Goal: Information Seeking & Learning: Learn about a topic

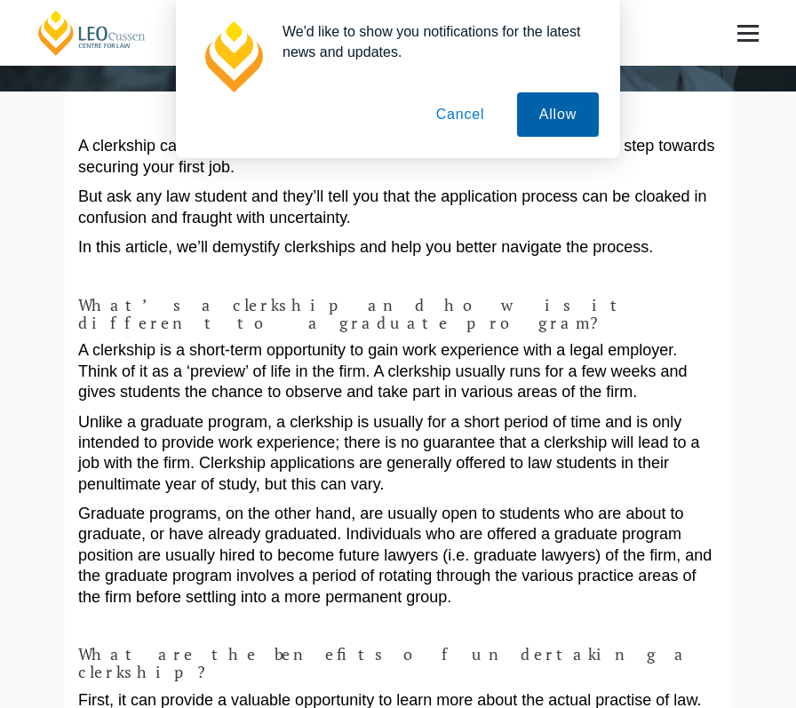
click at [554, 122] on button "Allow" at bounding box center [558, 114] width 82 height 44
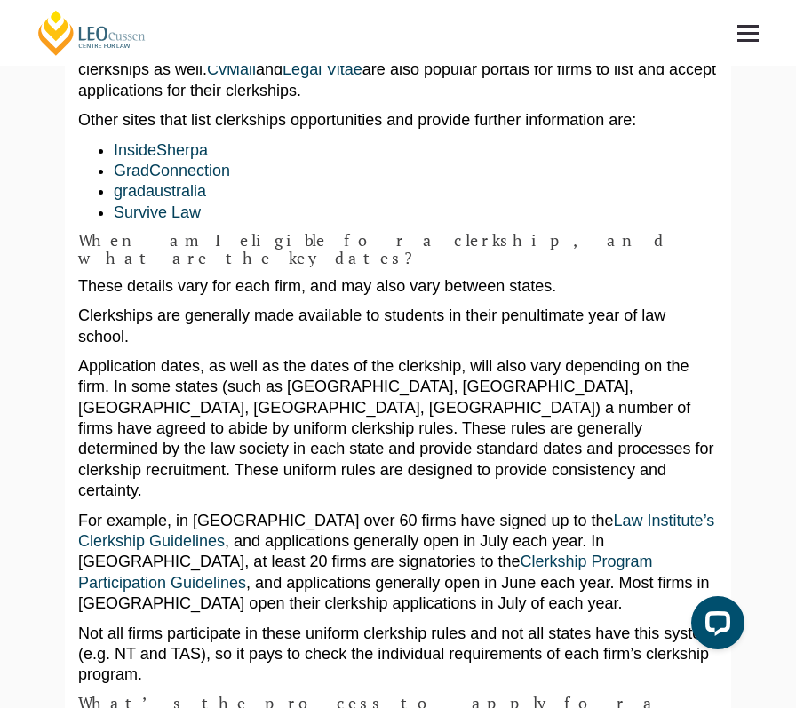
scroll to position [1354, 0]
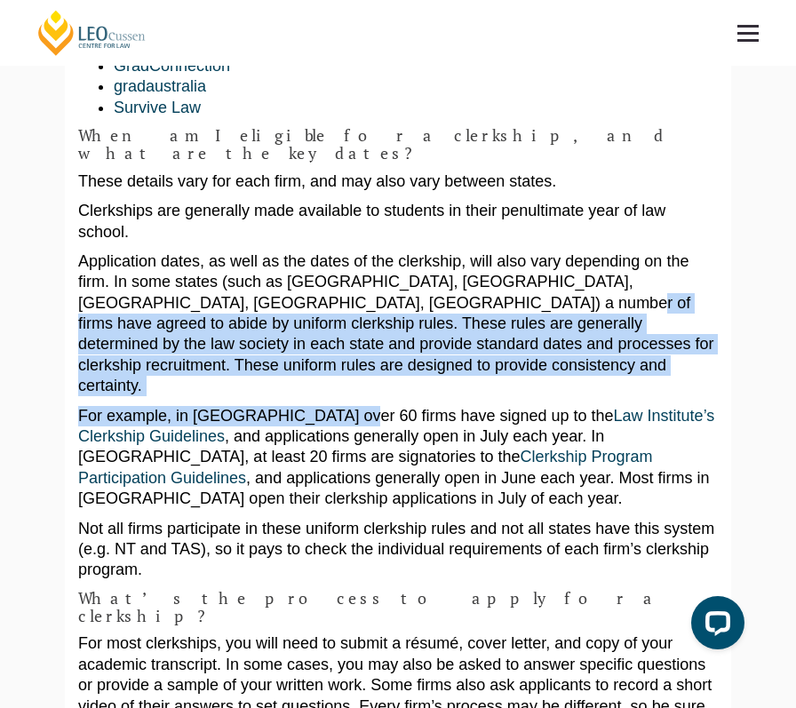
drag, startPoint x: 316, startPoint y: 218, endPoint x: 301, endPoint y: 277, distance: 61.4
click at [301, 278] on div "A clerkship can be a great way to sample life in a law firm and can even be a s…" at bounding box center [397, 596] width 639 height 3417
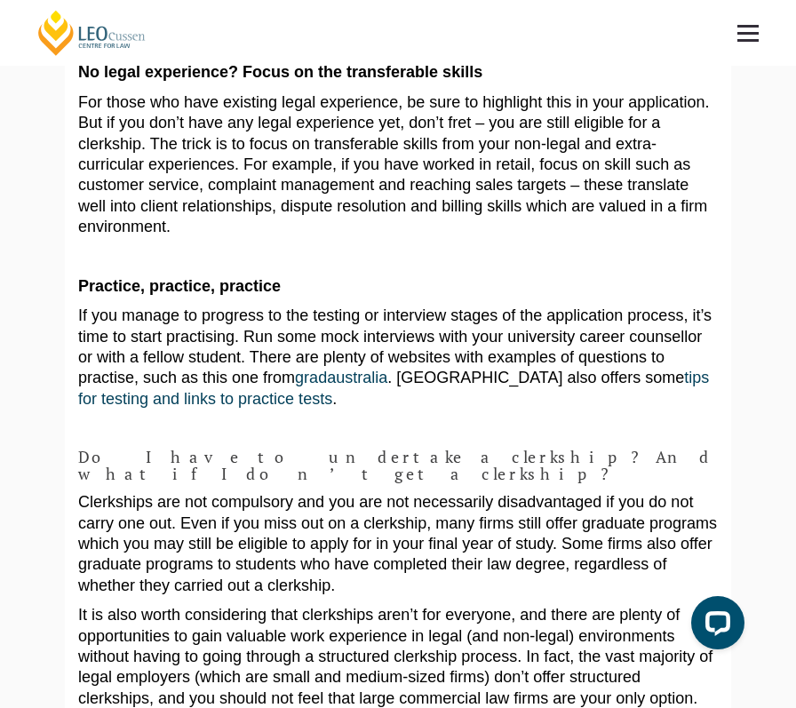
scroll to position [2880, 0]
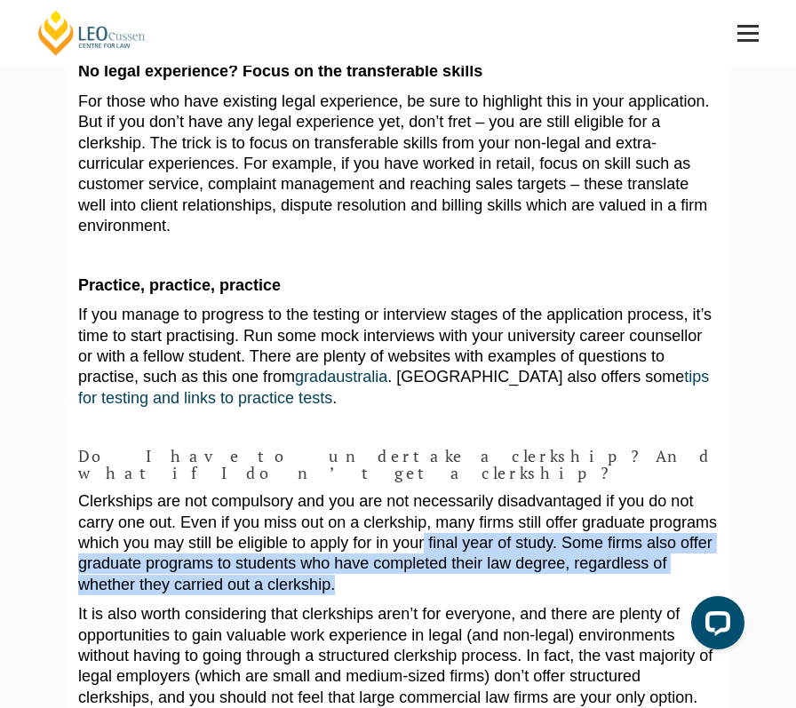
drag, startPoint x: 327, startPoint y: 224, endPoint x: 321, endPoint y: 281, distance: 57.2
click at [321, 491] on p "Clerkships are not compulsory and you are not necessarily disadvantaged if you …" at bounding box center [397, 543] width 639 height 104
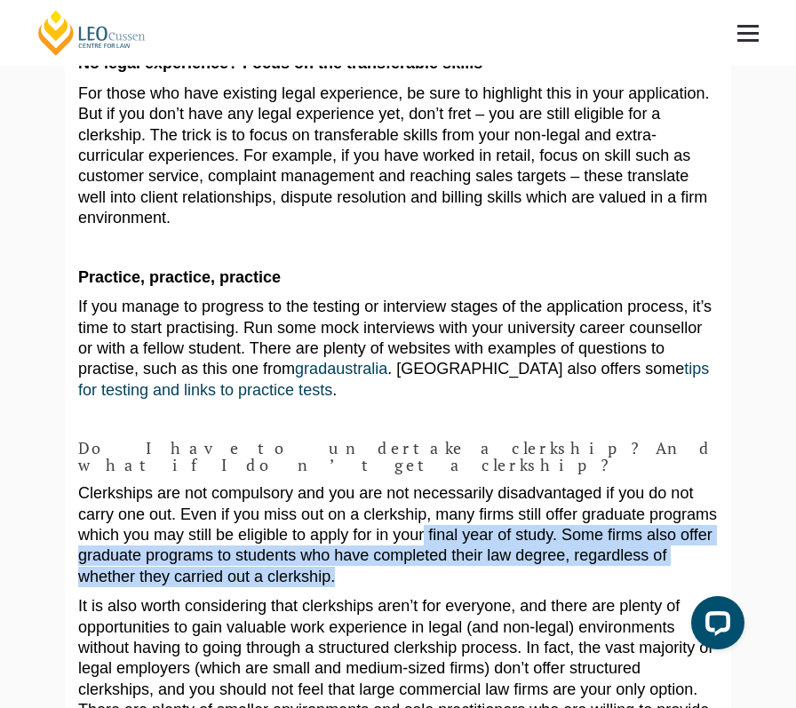
click at [335, 483] on p "Clerkships are not compulsory and you are not necessarily disadvantaged if you …" at bounding box center [397, 535] width 639 height 104
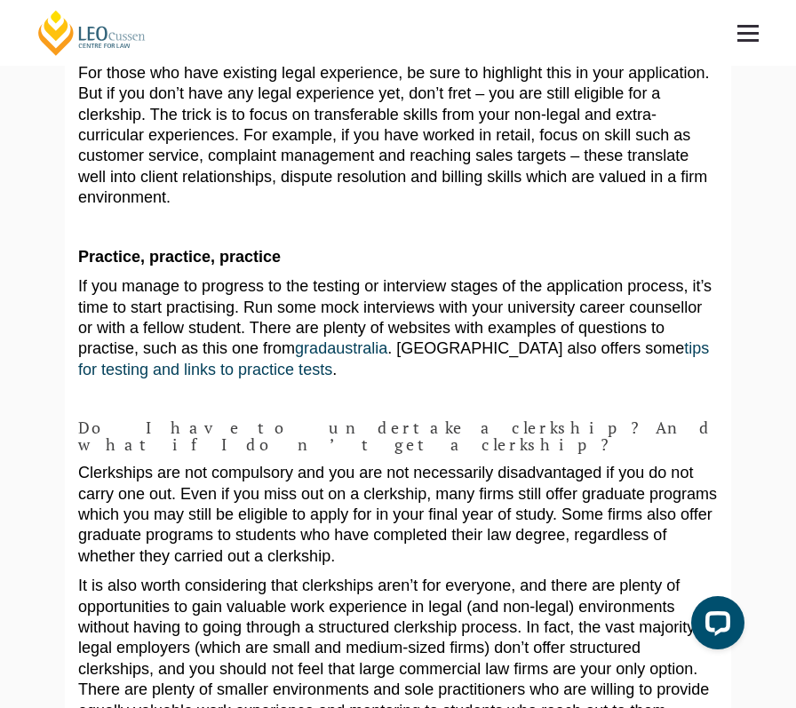
scroll to position [2915, 0]
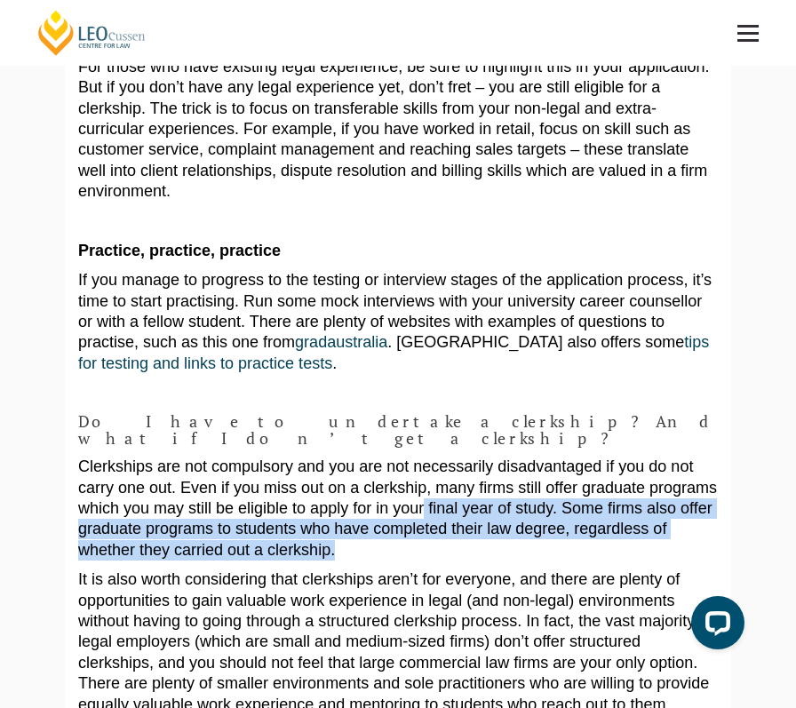
drag, startPoint x: 329, startPoint y: 201, endPoint x: 329, endPoint y: 241, distance: 40.0
click at [329, 456] on p "Clerkships are not compulsory and you are not necessarily disadvantaged if you …" at bounding box center [397, 508] width 639 height 104
click at [327, 456] on p "Clerkships are not compulsory and you are not necessarily disadvantaged if you …" at bounding box center [397, 508] width 639 height 104
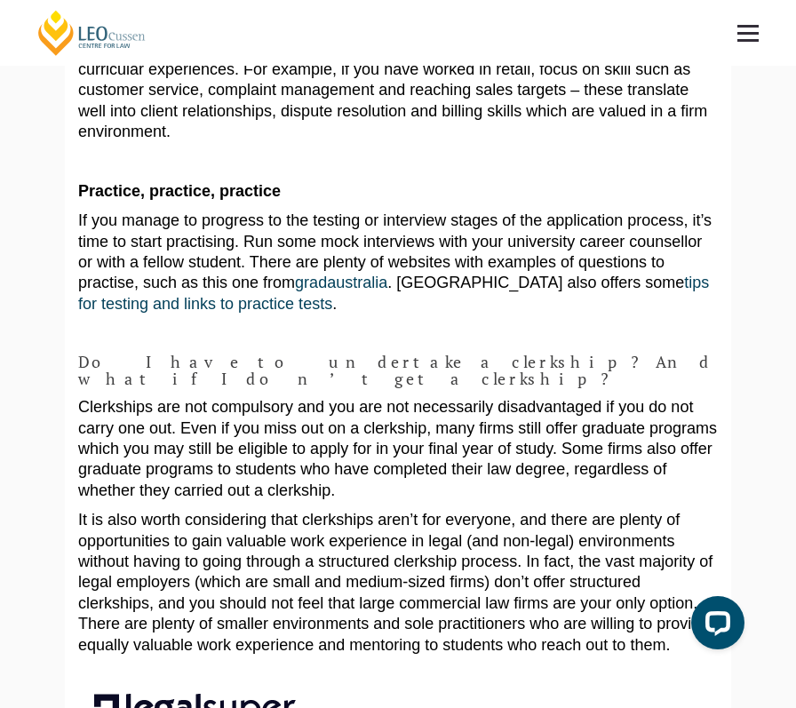
scroll to position [2975, 0]
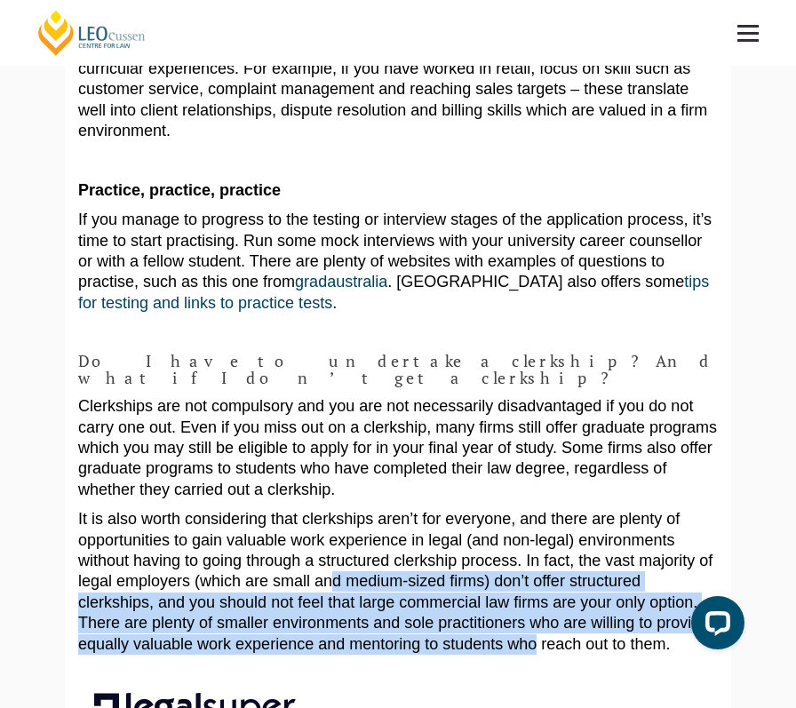
drag, startPoint x: 281, startPoint y: 273, endPoint x: 280, endPoint y: 327, distance: 53.3
click at [280, 509] on p "It is also worth considering that clerkships aren’t for everyone, and there are…" at bounding box center [397, 582] width 639 height 146
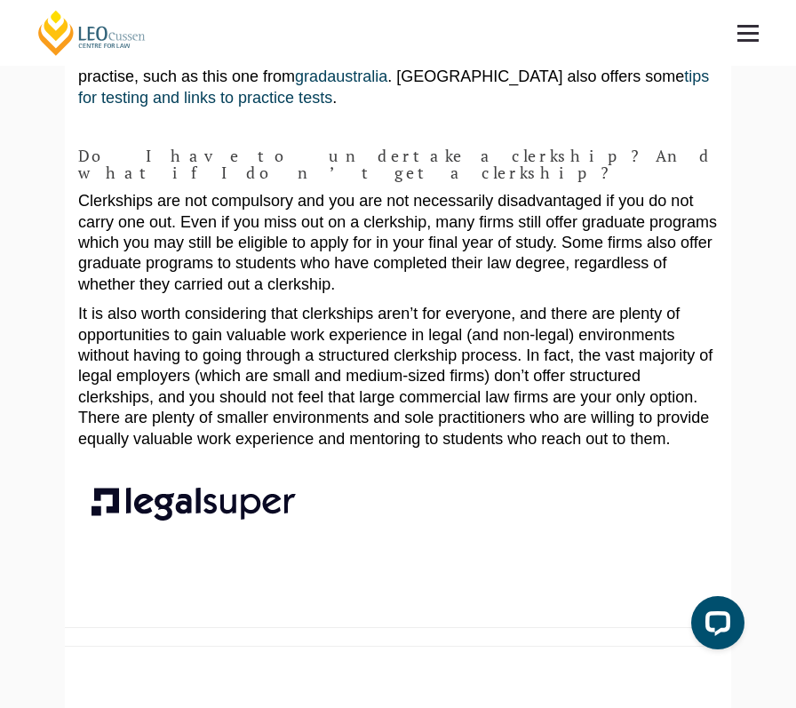
scroll to position [3321, 0]
